Goal: Task Accomplishment & Management: Manage account settings

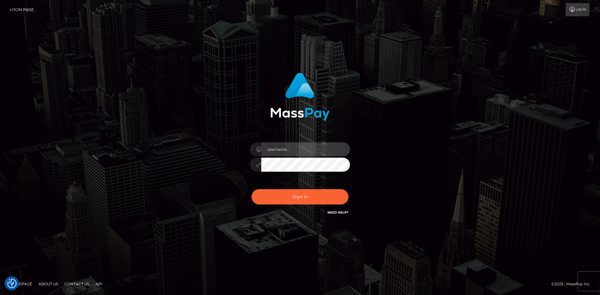
click at [320, 152] on input "text" at bounding box center [305, 149] width 89 height 14
type input "[PERSON_NAME]"
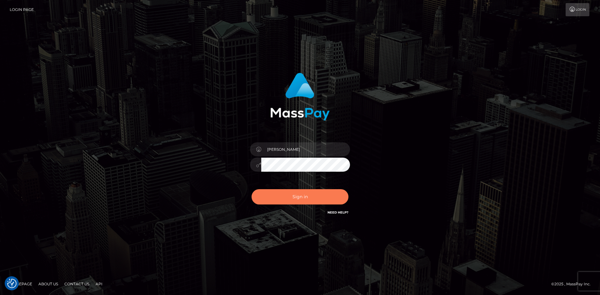
click at [282, 195] on button "Sign in" at bounding box center [299, 196] width 97 height 15
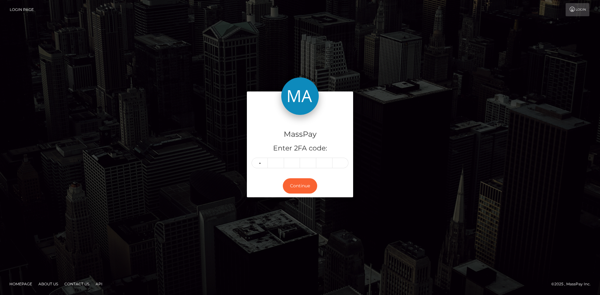
type input "4"
type input "3"
type input "4"
type input "3"
type input "5"
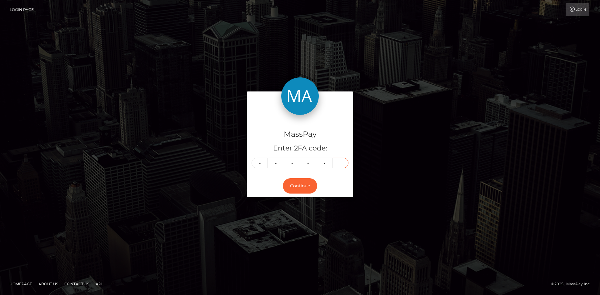
type input "1"
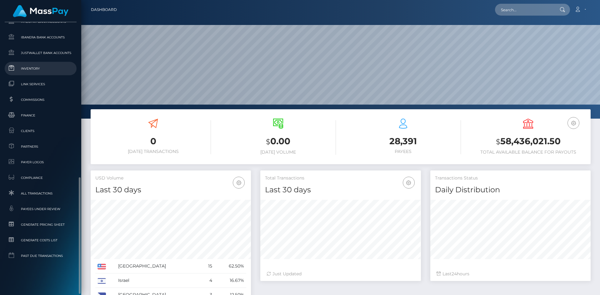
click at [39, 72] on span "Inventory" at bounding box center [40, 68] width 67 height 7
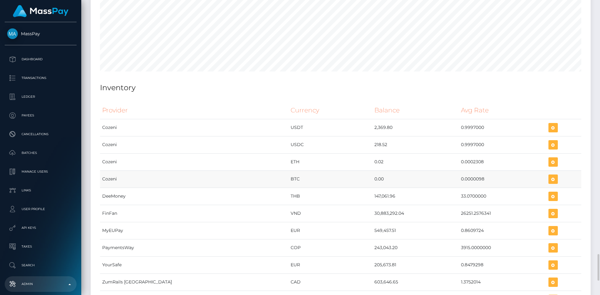
scroll to position [2966, 0]
